Goal: Information Seeking & Learning: Learn about a topic

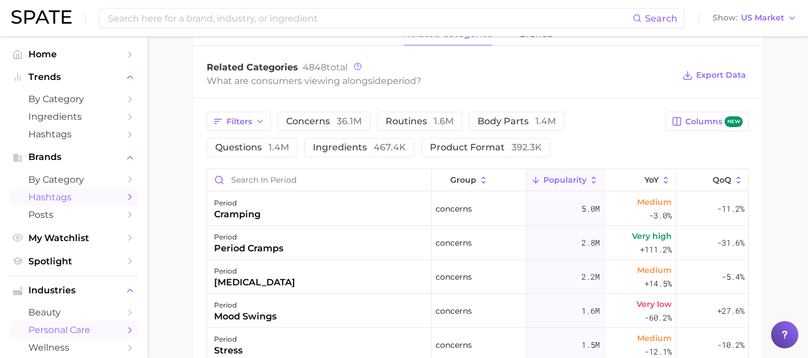
scroll to position [552, 0]
click at [122, 182] on link "by Category" at bounding box center [73, 180] width 129 height 18
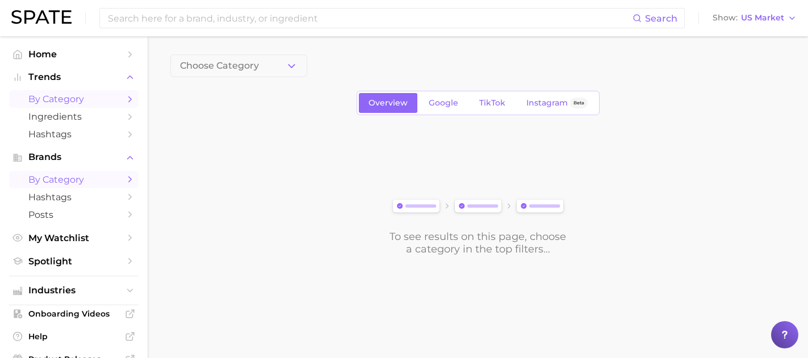
click at [119, 100] on link "by Category" at bounding box center [73, 99] width 129 height 18
click at [288, 64] on polyline "button" at bounding box center [291, 65] width 6 height 3
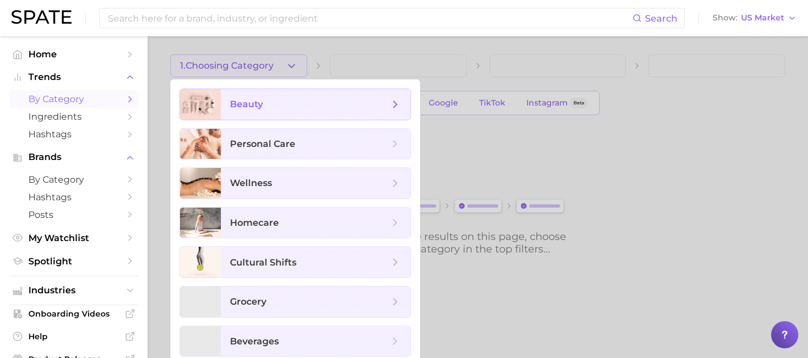
click at [280, 113] on span "beauty" at bounding box center [316, 104] width 190 height 31
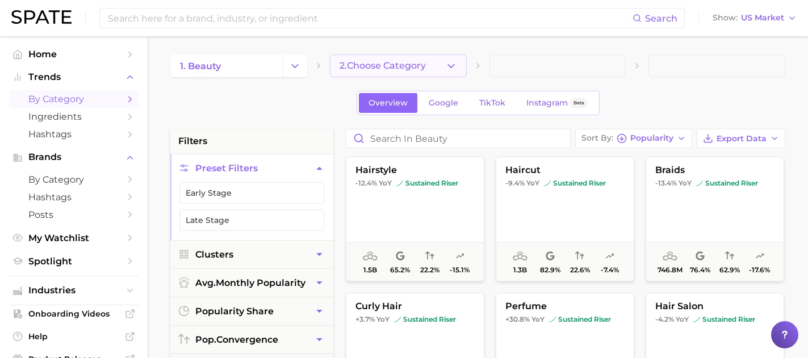
click at [449, 66] on polyline "button" at bounding box center [451, 65] width 6 height 3
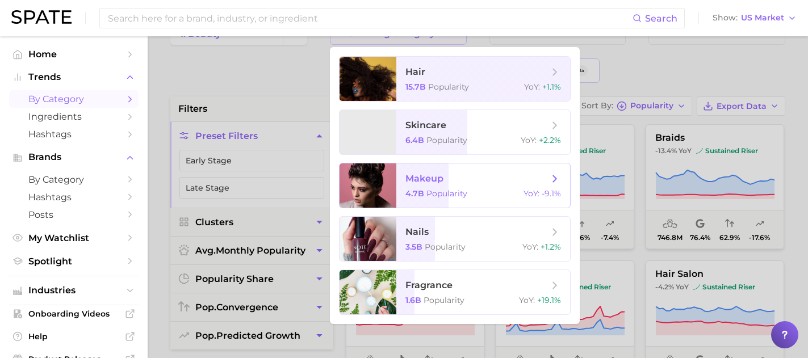
scroll to position [27, 0]
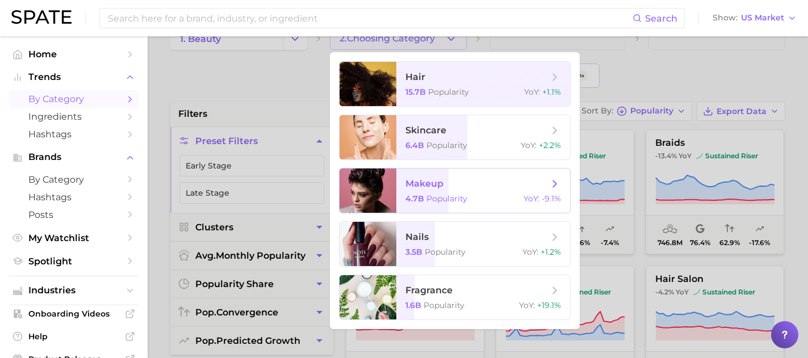
click at [463, 192] on span "makeup 4.7b Popularity YoY : -9.1%" at bounding box center [483, 191] width 174 height 44
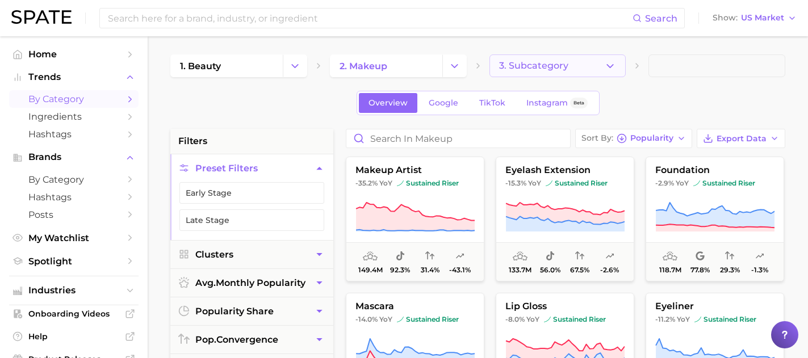
click at [520, 68] on span "3. Subcategory" at bounding box center [533, 66] width 69 height 10
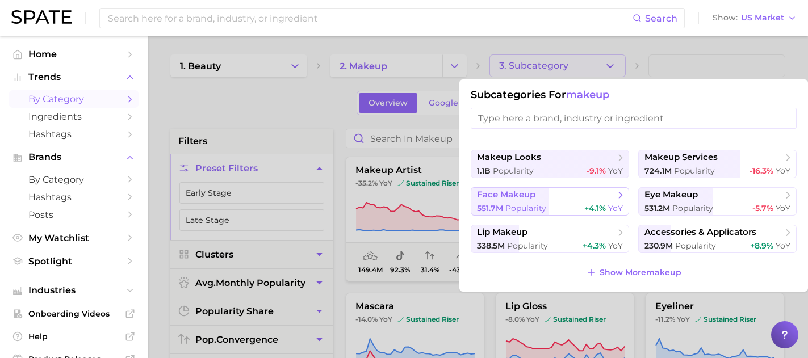
click at [504, 201] on button "face makeup 551.7m Popularity +4.1% YoY" at bounding box center [550, 201] width 158 height 28
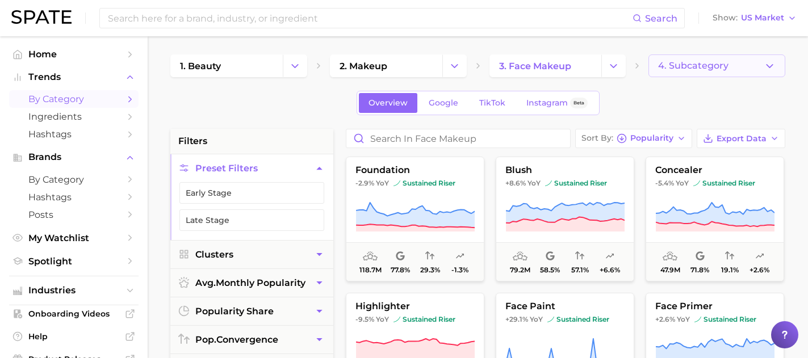
click at [684, 64] on span "4. Subcategory" at bounding box center [693, 66] width 70 height 10
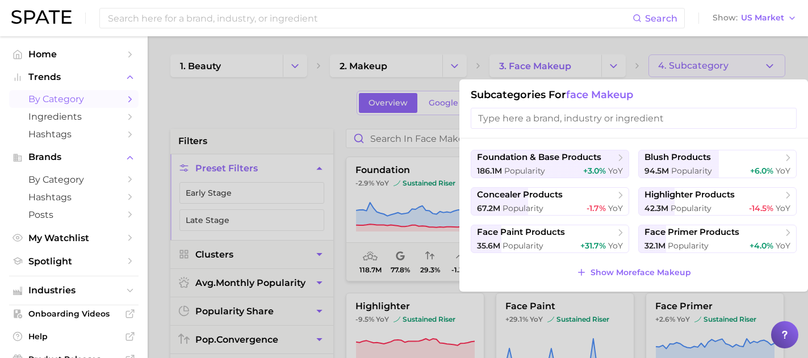
click at [651, 51] on div at bounding box center [404, 179] width 808 height 358
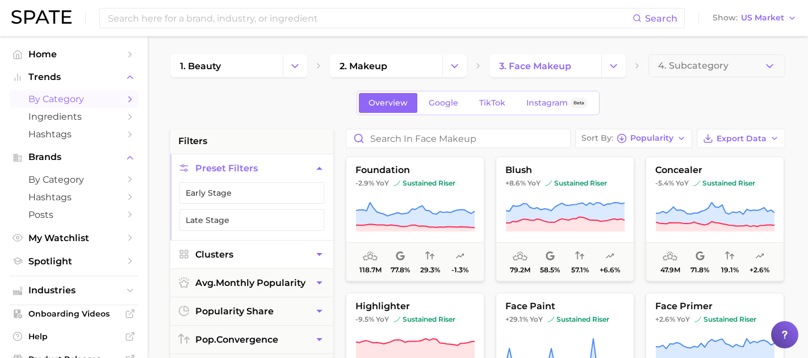
click at [320, 253] on icon "button" at bounding box center [319, 254] width 6 height 3
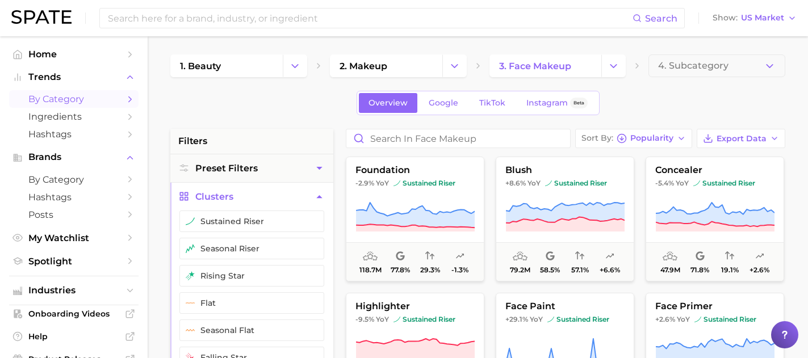
click at [320, 199] on icon "button" at bounding box center [319, 197] width 12 height 12
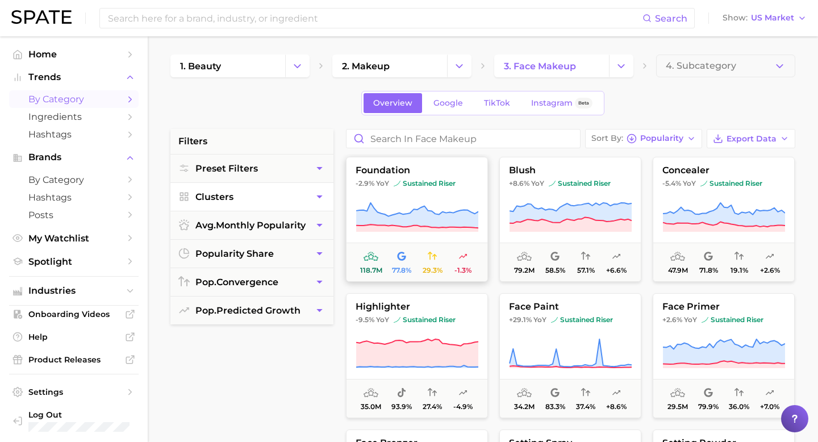
click at [433, 205] on icon at bounding box center [416, 218] width 123 height 32
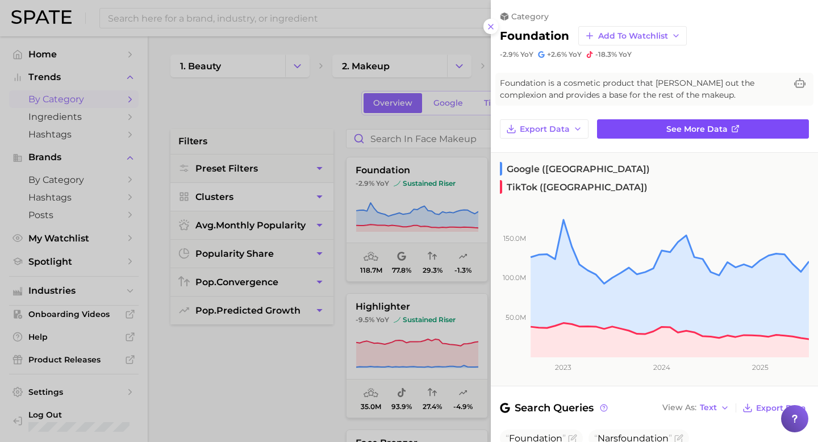
click at [665, 128] on link "See more data" at bounding box center [703, 128] width 212 height 19
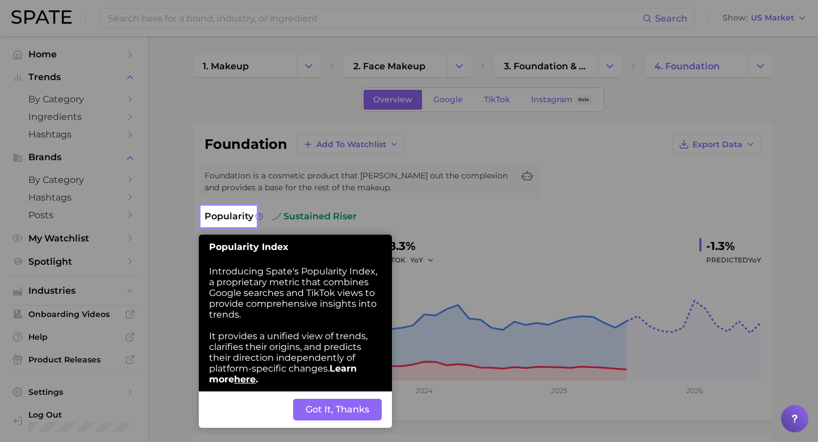
click at [323, 358] on button "Got It, Thanks" at bounding box center [337, 410] width 89 height 22
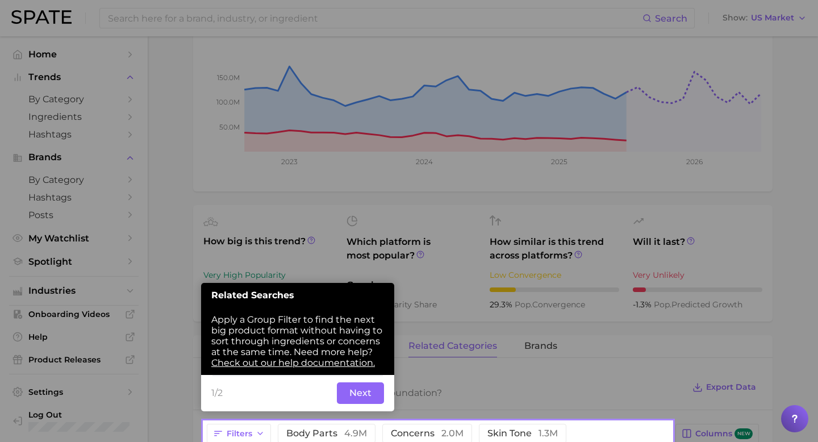
scroll to position [285, 0]
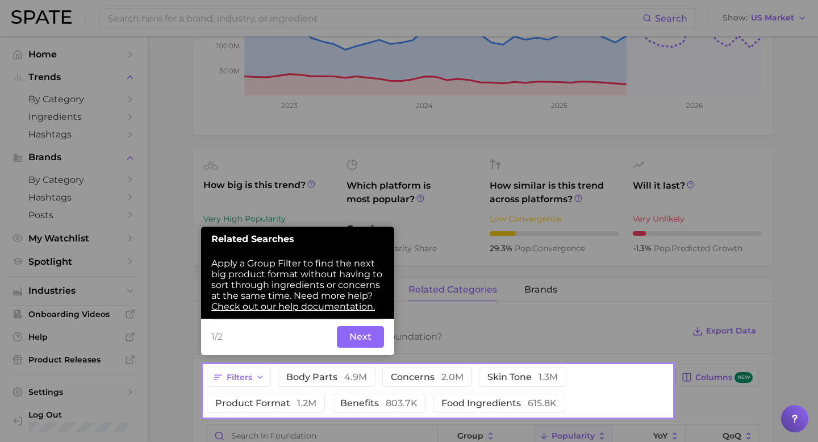
click at [355, 340] on button "Next" at bounding box center [360, 337] width 47 height 22
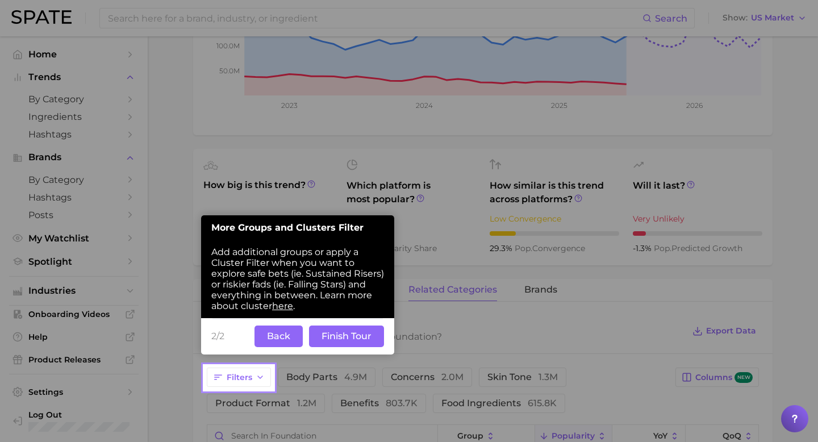
click at [355, 340] on button "Finish Tour" at bounding box center [346, 336] width 75 height 22
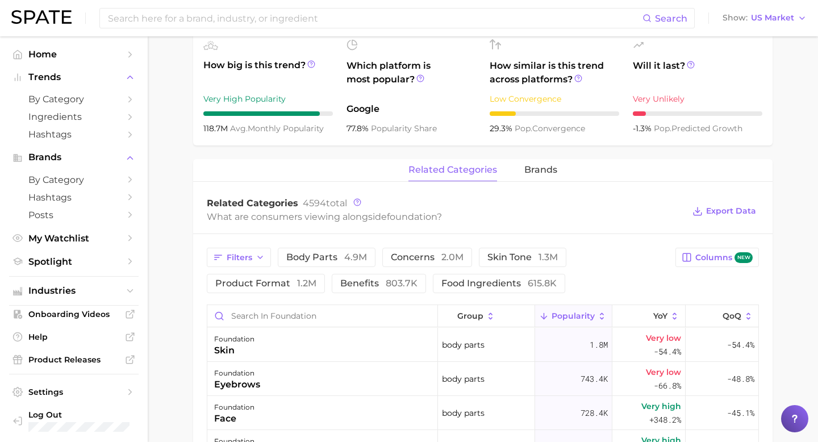
scroll to position [404, 0]
click at [551, 178] on button "brands" at bounding box center [540, 171] width 33 height 22
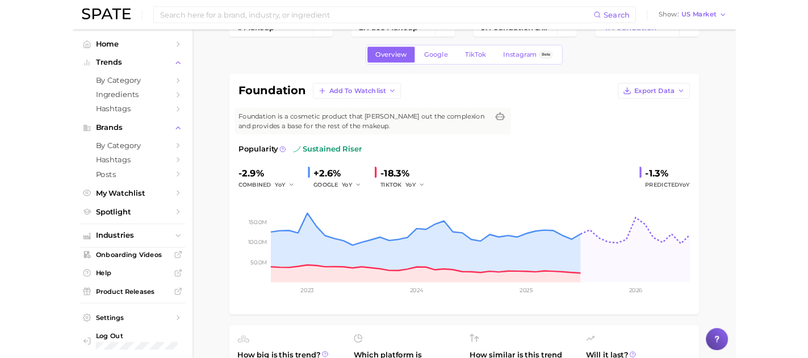
scroll to position [0, 0]
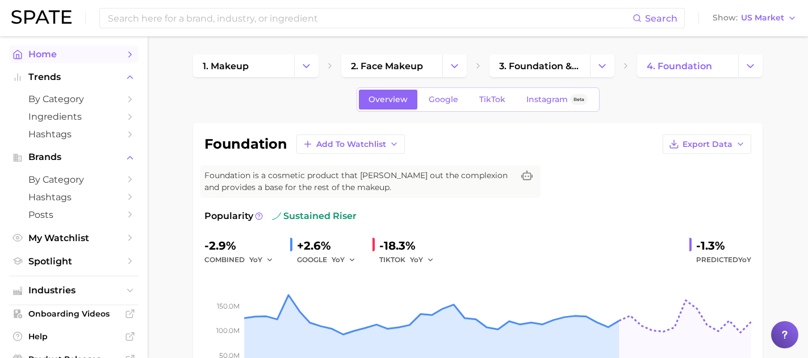
click at [53, 54] on span "Home" at bounding box center [73, 54] width 91 height 11
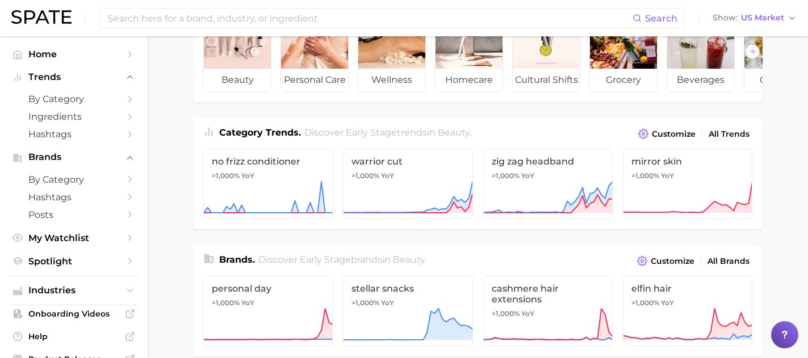
scroll to position [77, 0]
